Goal: Transaction & Acquisition: Subscribe to service/newsletter

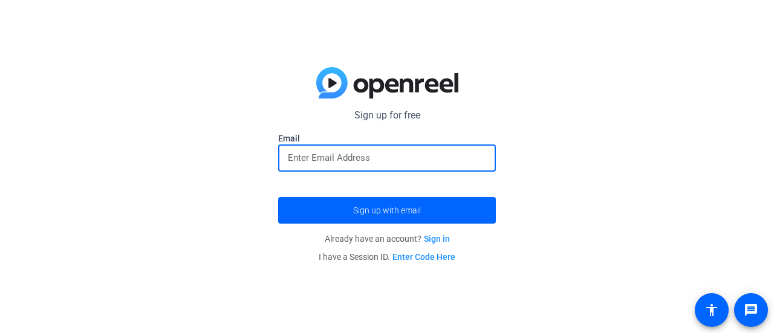
click at [337, 158] on input "email" at bounding box center [387, 158] width 198 height 15
type input "[EMAIL_ADDRESS][DOMAIN_NAME]"
click at [278, 197] on button "Sign up with email" at bounding box center [387, 210] width 218 height 27
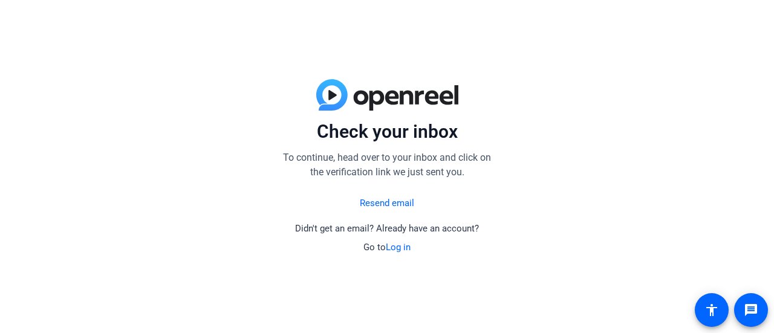
click at [385, 201] on link "Resend email" at bounding box center [387, 204] width 54 height 14
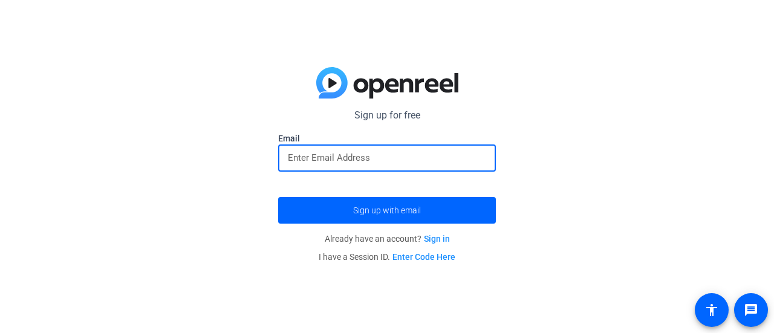
click at [389, 156] on input "email" at bounding box center [387, 158] width 198 height 15
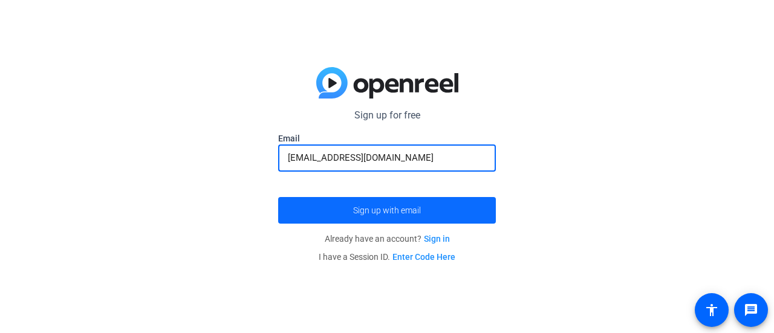
type input "[EMAIL_ADDRESS][DOMAIN_NAME]"
click at [372, 210] on span "Sign up with email" at bounding box center [387, 210] width 68 height 0
